Goal: Information Seeking & Learning: Learn about a topic

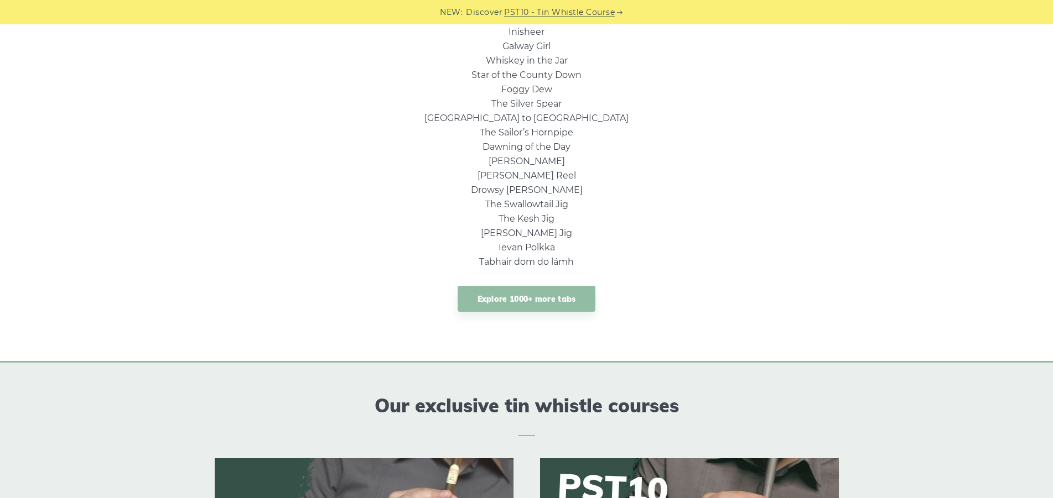
scroll to position [828, 0]
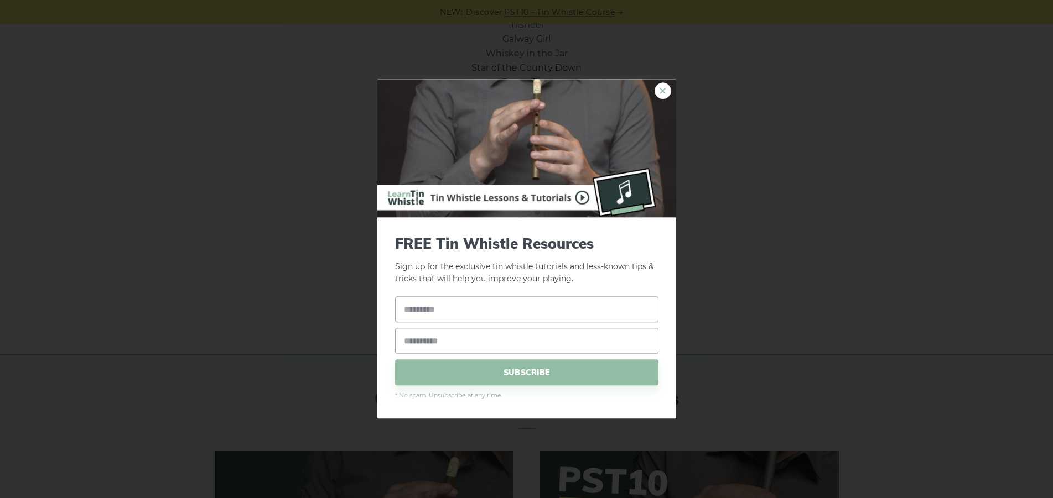
click at [661, 84] on link "×" at bounding box center [662, 90] width 17 height 17
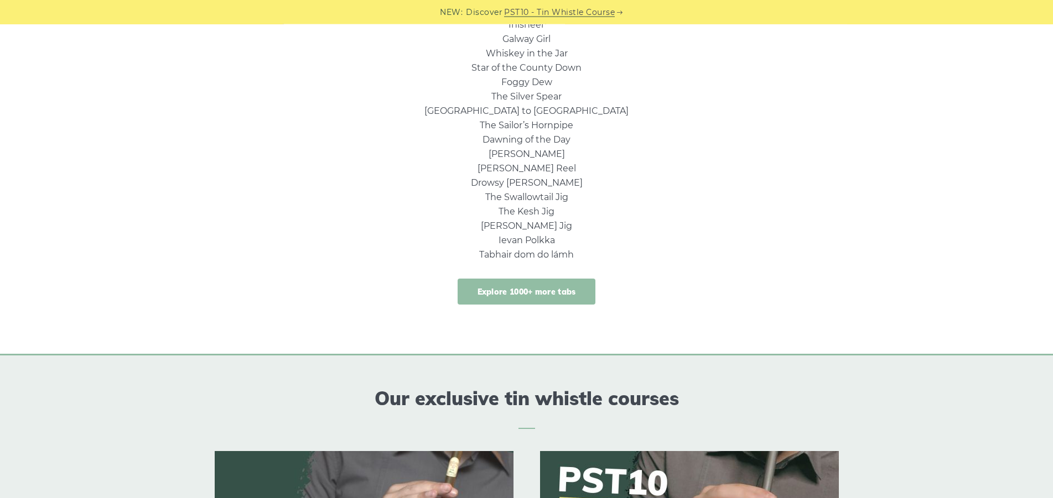
click at [566, 286] on link "Explore 1000+ more tabs" at bounding box center [526, 292] width 138 height 26
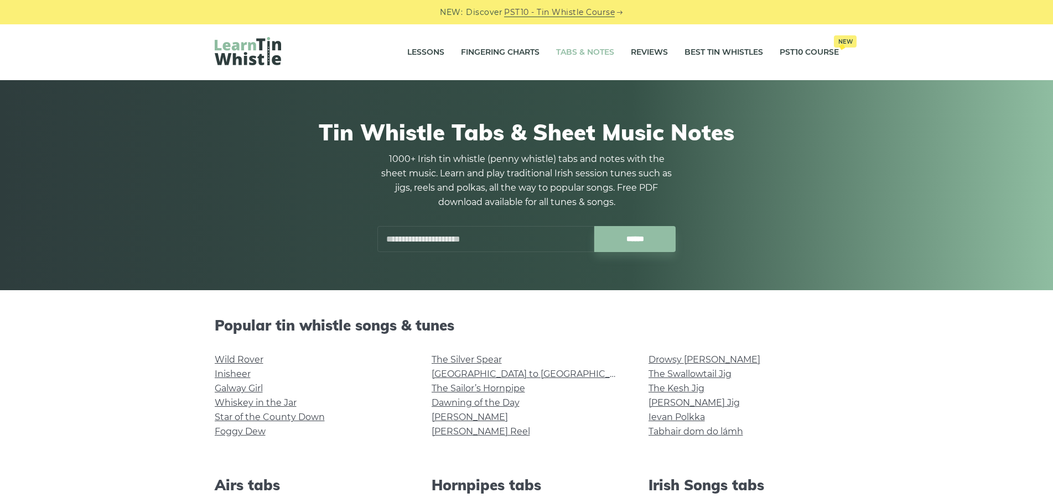
scroll to position [195, 0]
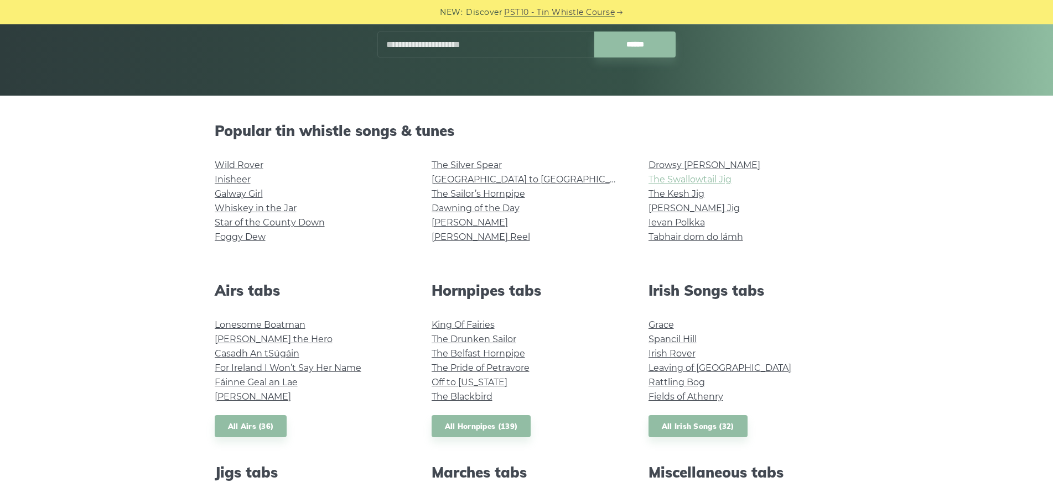
click at [705, 179] on link "The Swallowtail Jig" at bounding box center [689, 179] width 83 height 11
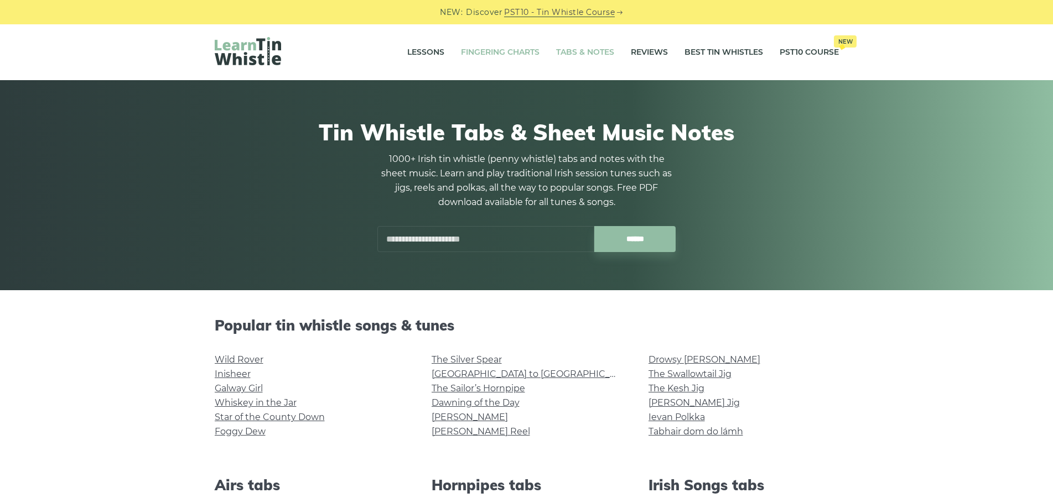
click at [516, 49] on link "Fingering Charts" at bounding box center [500, 53] width 79 height 28
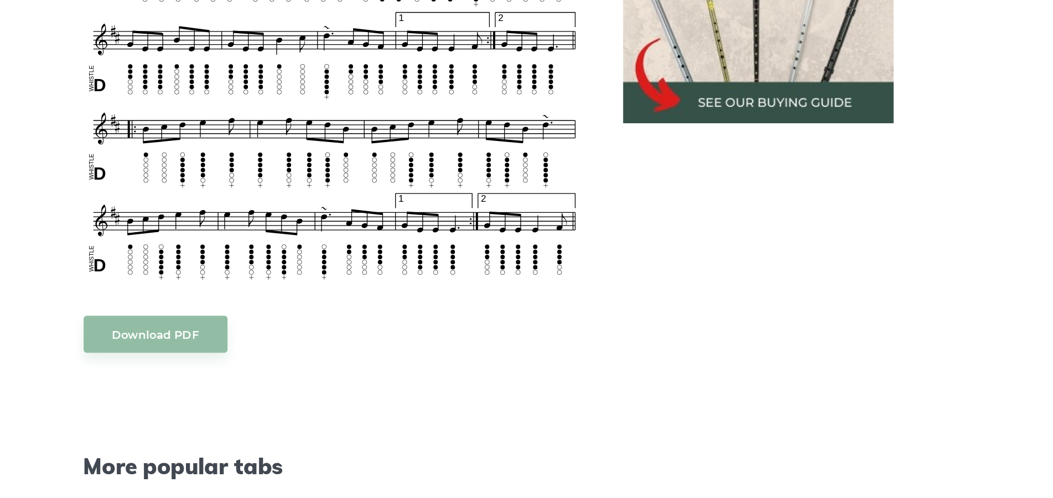
scroll to position [576, 0]
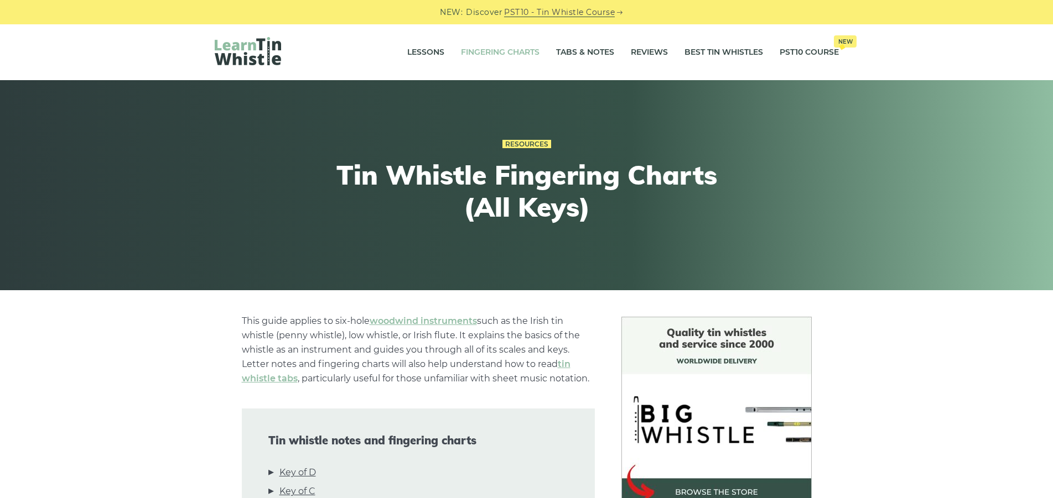
scroll to position [273, 0]
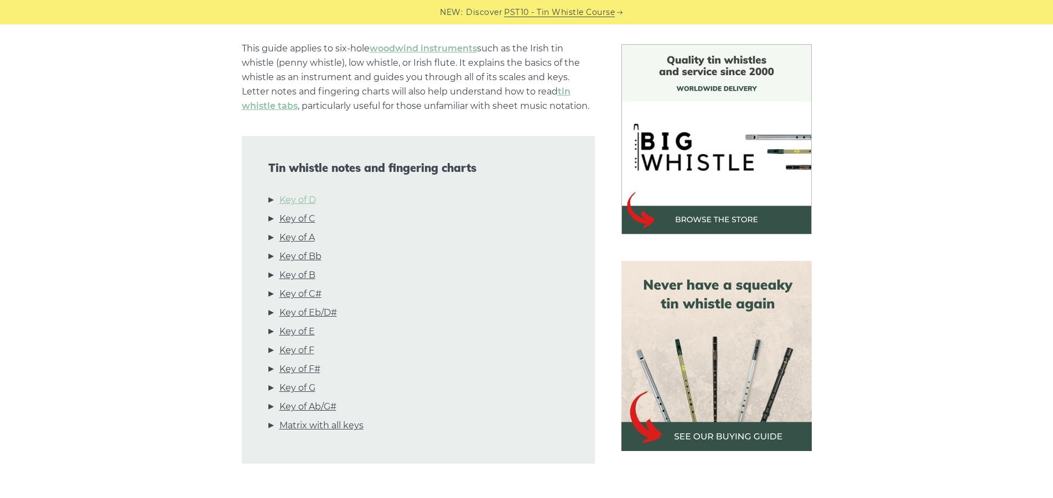
click at [299, 197] on link "Key of D" at bounding box center [297, 200] width 37 height 14
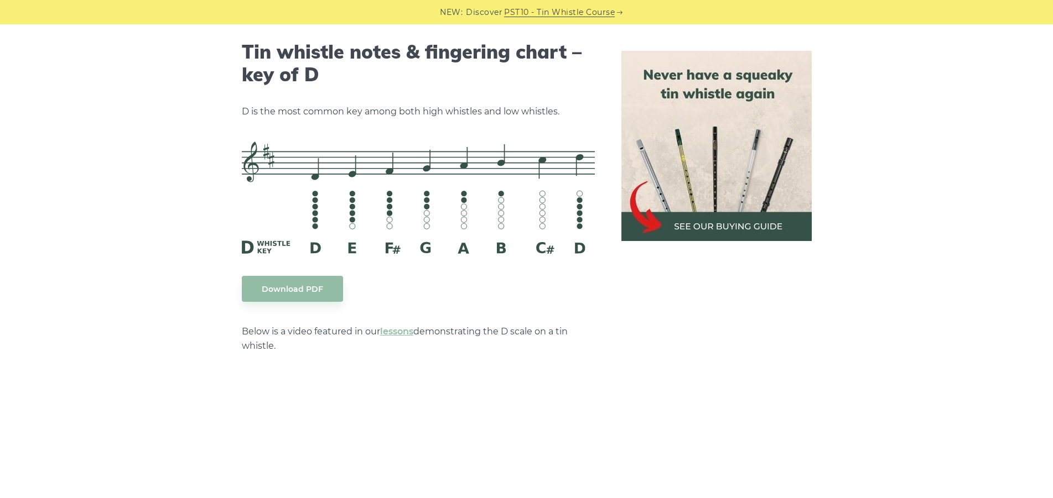
scroll to position [1737, 0]
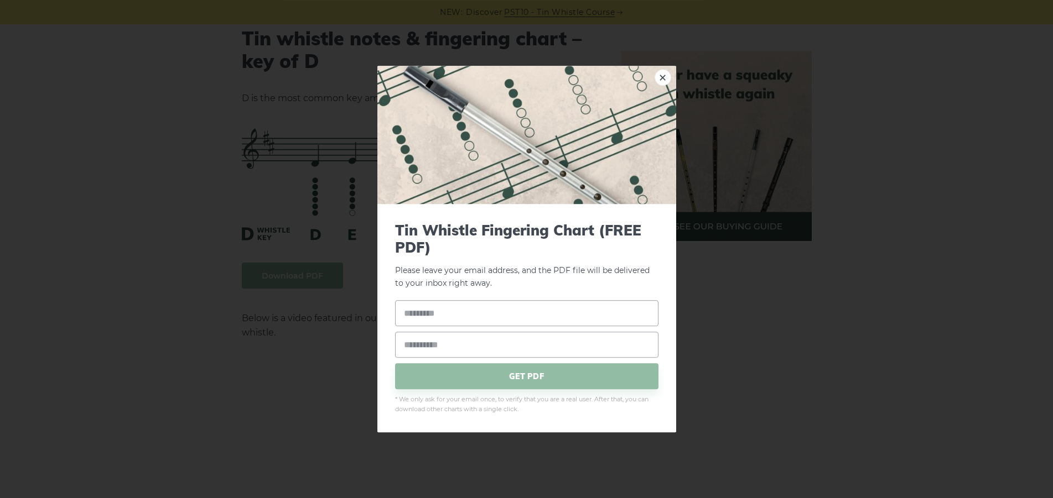
click at [662, 79] on link "×" at bounding box center [662, 77] width 17 height 17
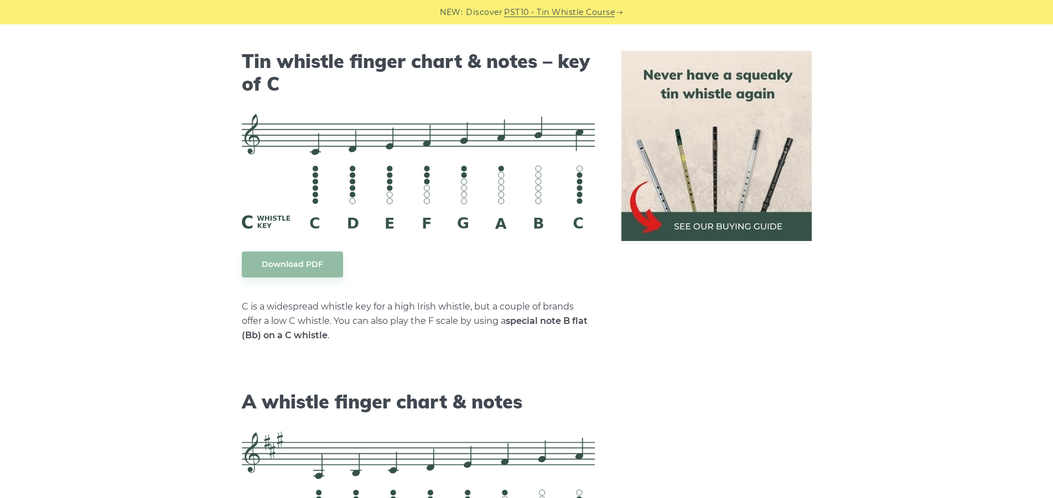
scroll to position [2909, 0]
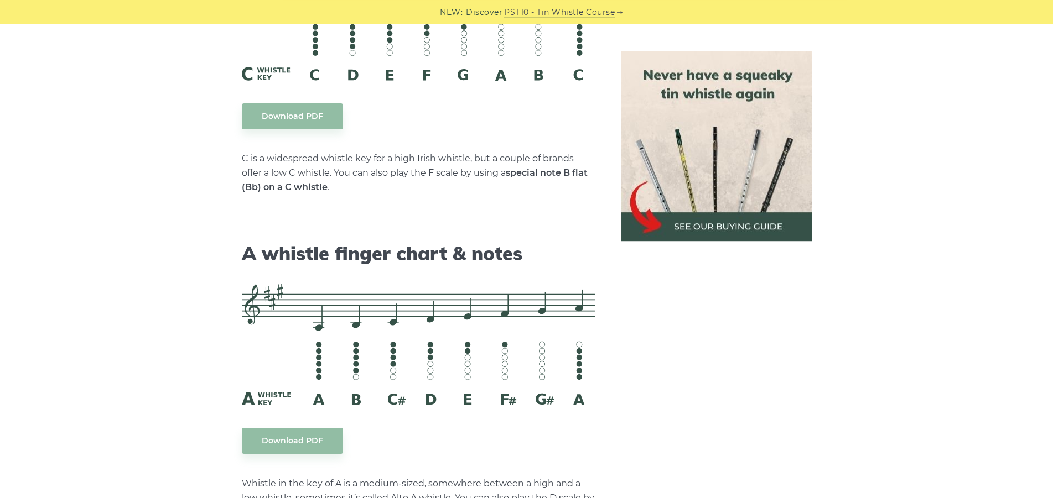
click at [20, 348] on div "This guide applies to six-hole woodwind instruments such as the Irish tin whist…" at bounding box center [526, 477] width 1053 height 6139
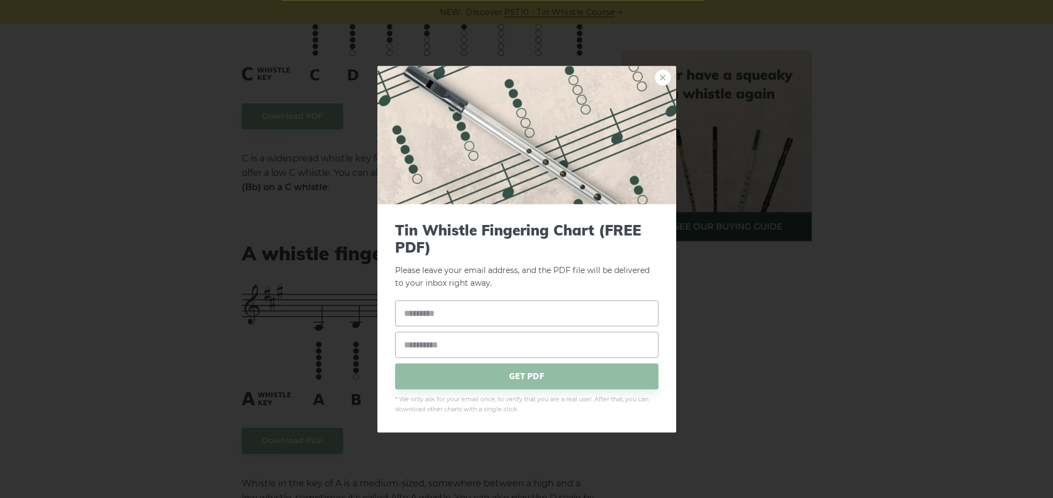
click at [660, 78] on link "×" at bounding box center [662, 77] width 17 height 17
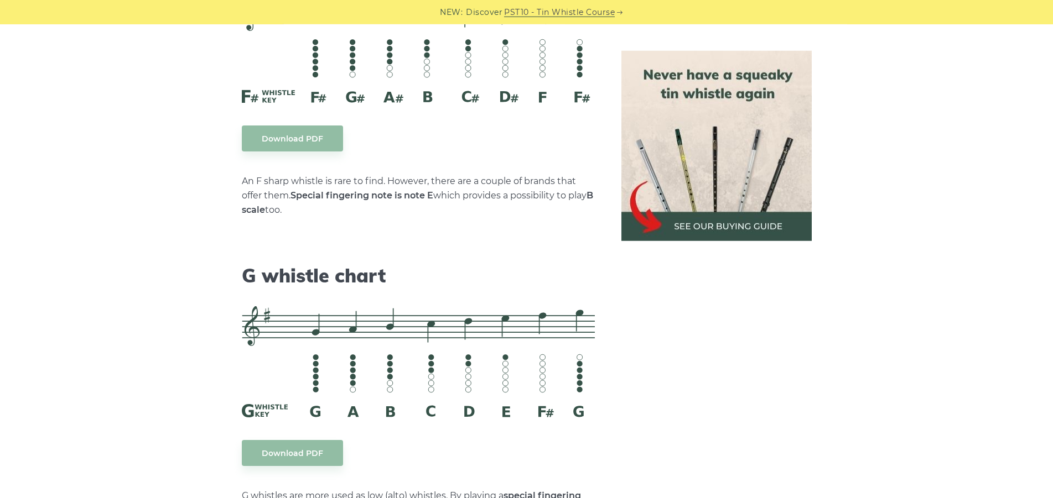
scroll to position [5457, 0]
